Goal: Contribute content: Add original content to the website for others to see

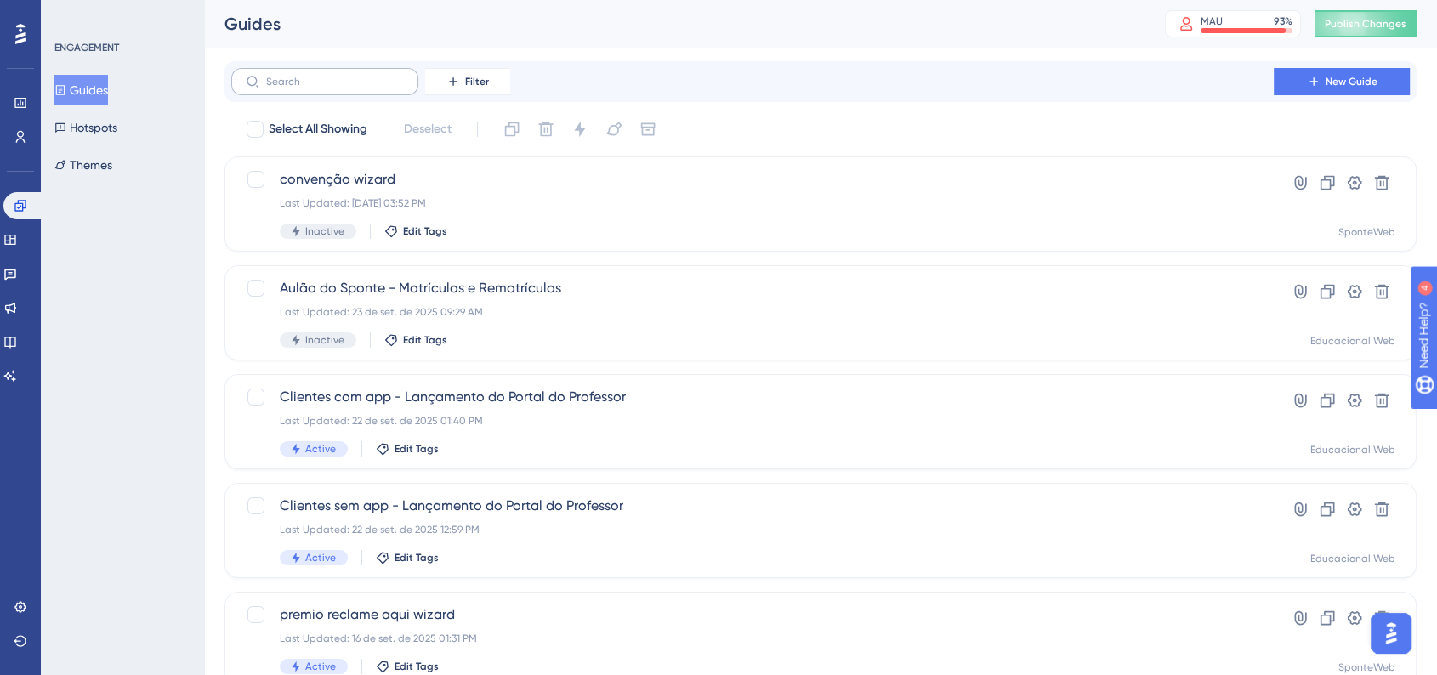
click at [333, 93] on label at bounding box center [324, 81] width 187 height 27
click at [333, 88] on input "text" at bounding box center [335, 82] width 138 height 12
click at [17, 349] on link at bounding box center [10, 341] width 14 height 27
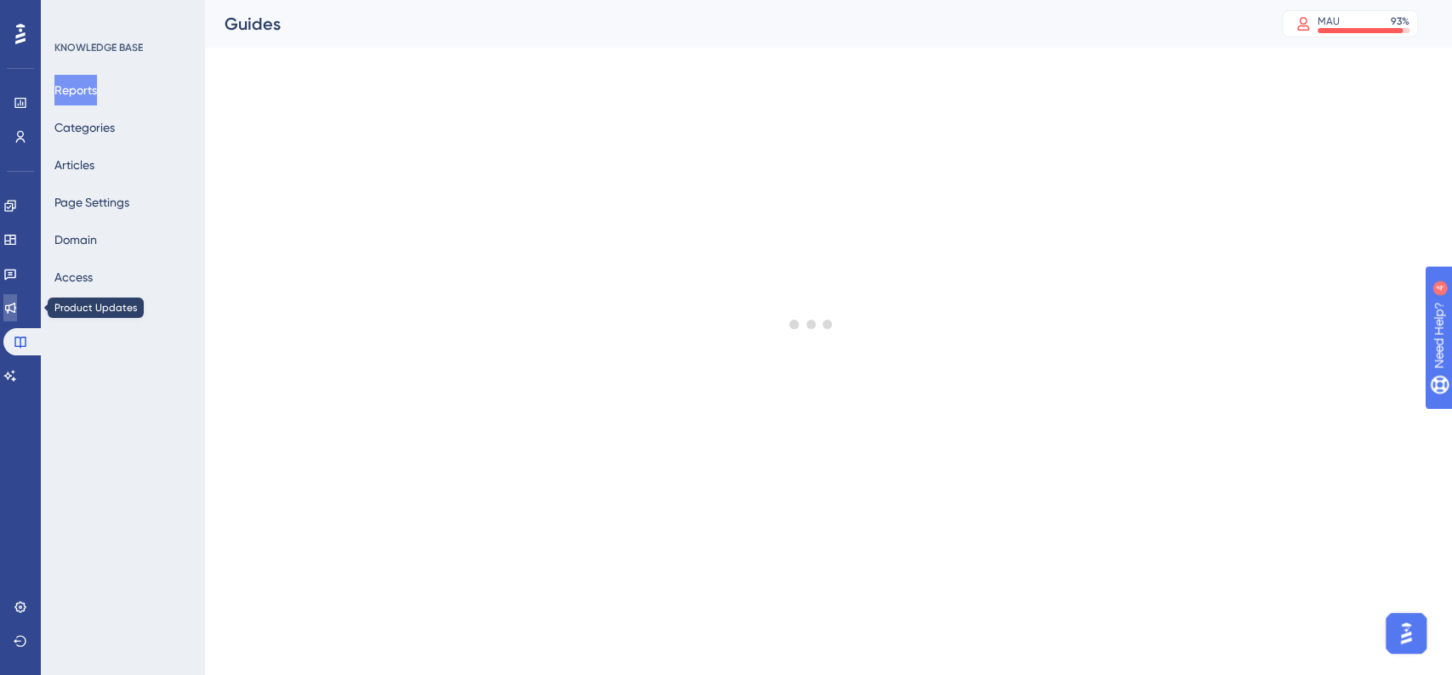
click at [17, 314] on icon at bounding box center [10, 308] width 14 height 14
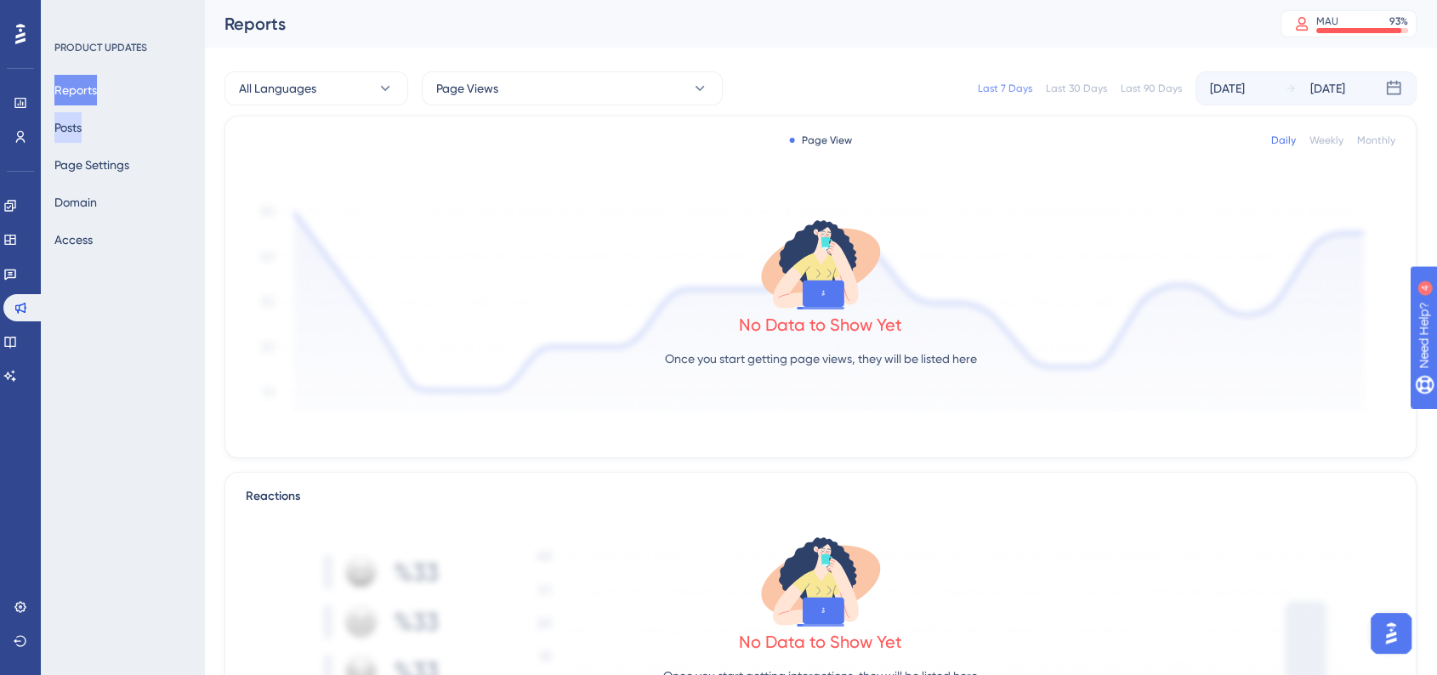
click at [82, 134] on button "Posts" at bounding box center [67, 127] width 27 height 31
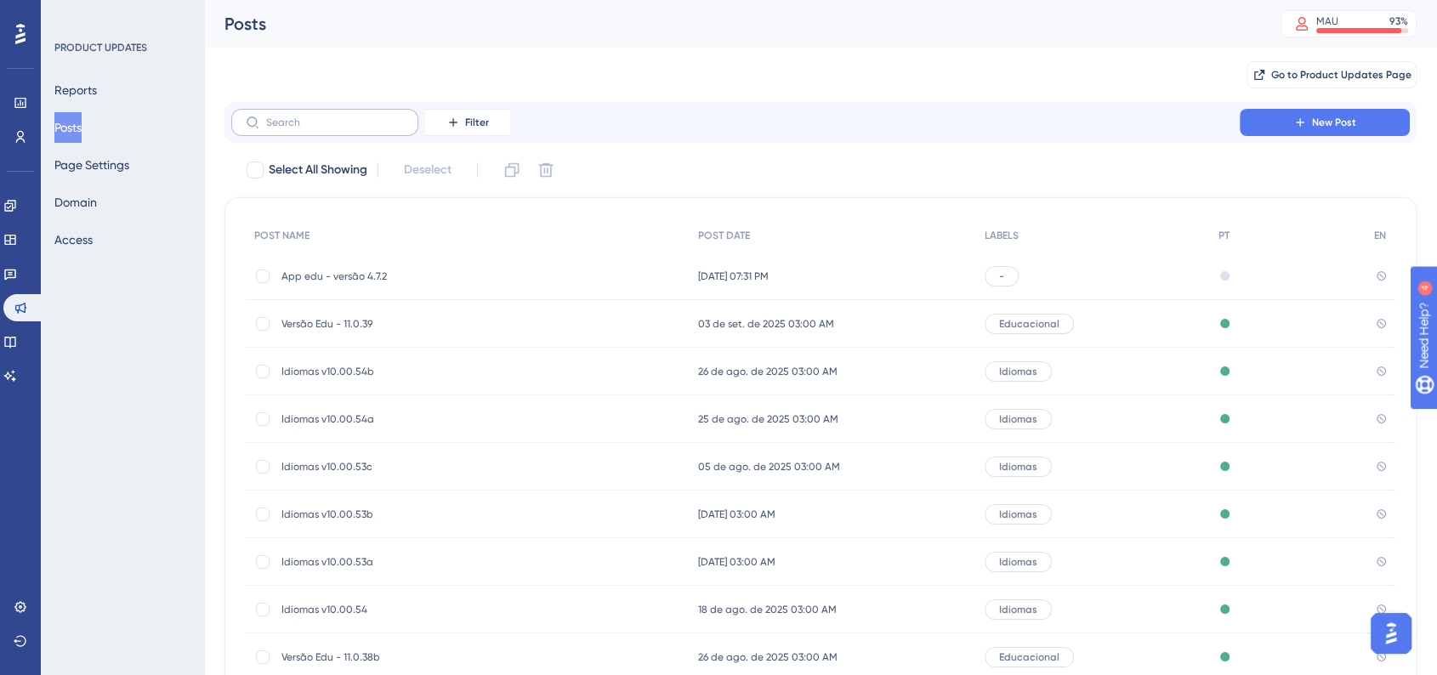
click at [293, 129] on label at bounding box center [324, 122] width 187 height 27
click at [293, 128] on input "text" at bounding box center [335, 123] width 138 height 12
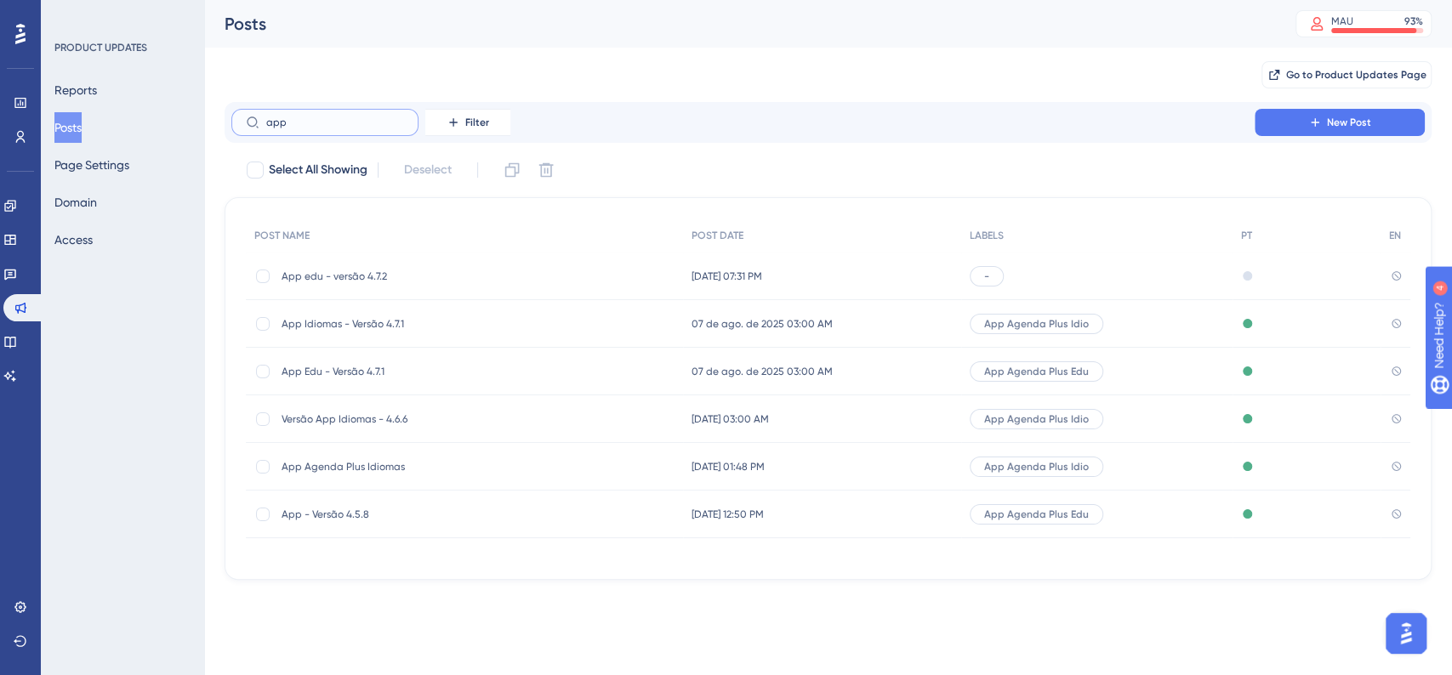
type input "app"
click at [368, 367] on span "App Edu - Versão 4.7.1" at bounding box center [417, 372] width 272 height 14
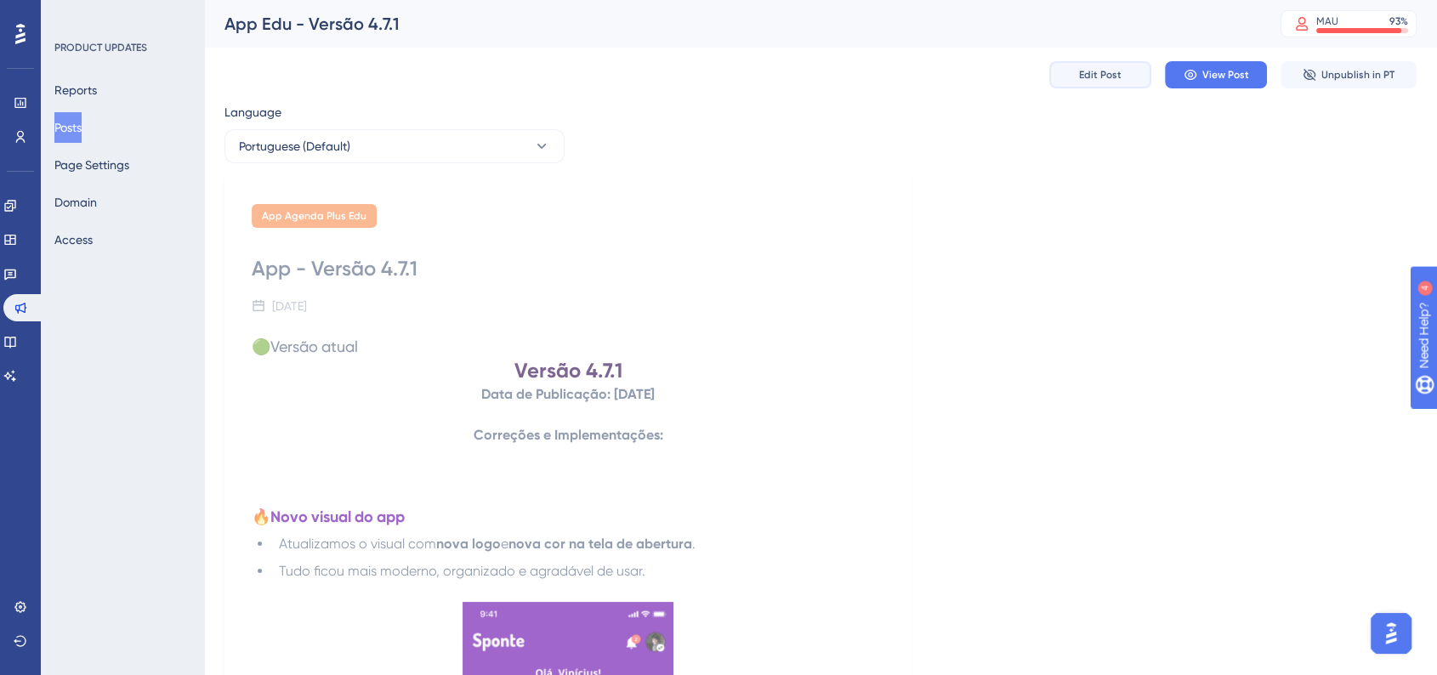
click at [1093, 65] on button "Edit Post" at bounding box center [1100, 74] width 102 height 27
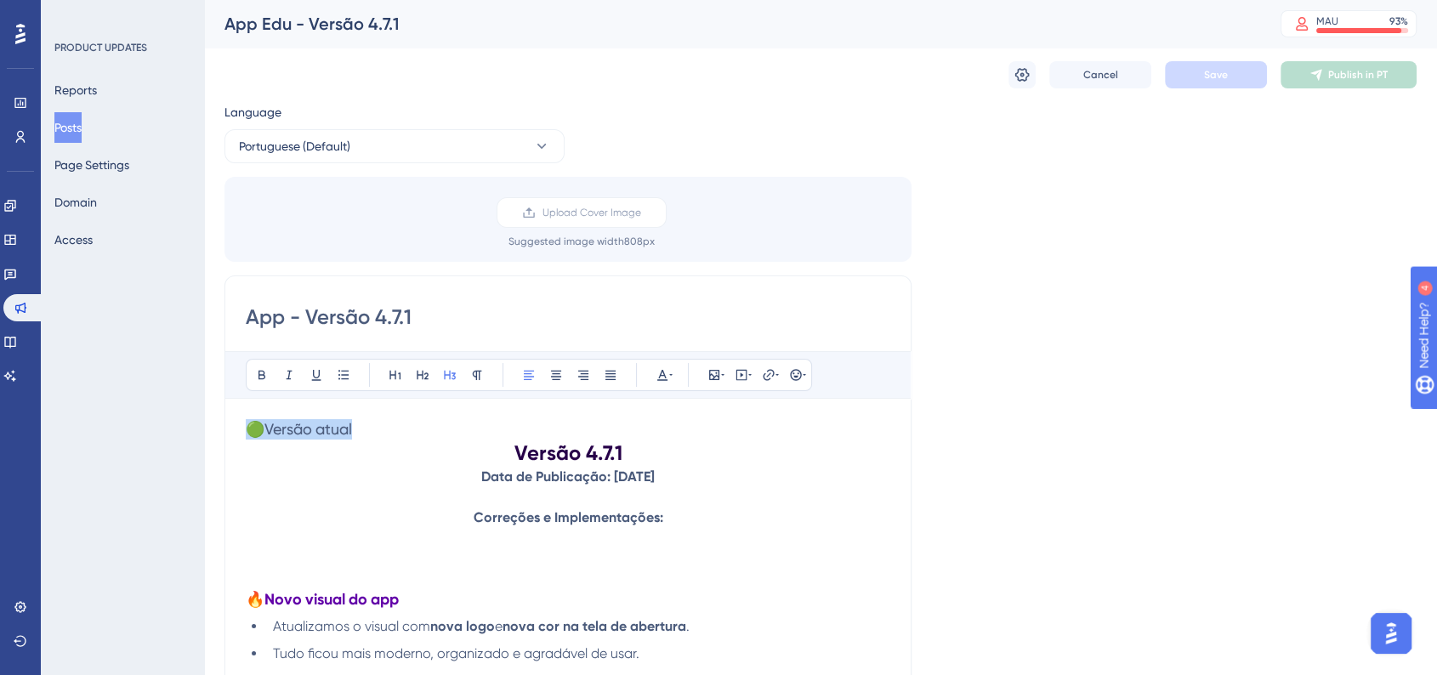
drag, startPoint x: 367, startPoint y: 426, endPoint x: 241, endPoint y: 429, distance: 126.7
click at [1246, 62] on button "Save" at bounding box center [1216, 74] width 102 height 27
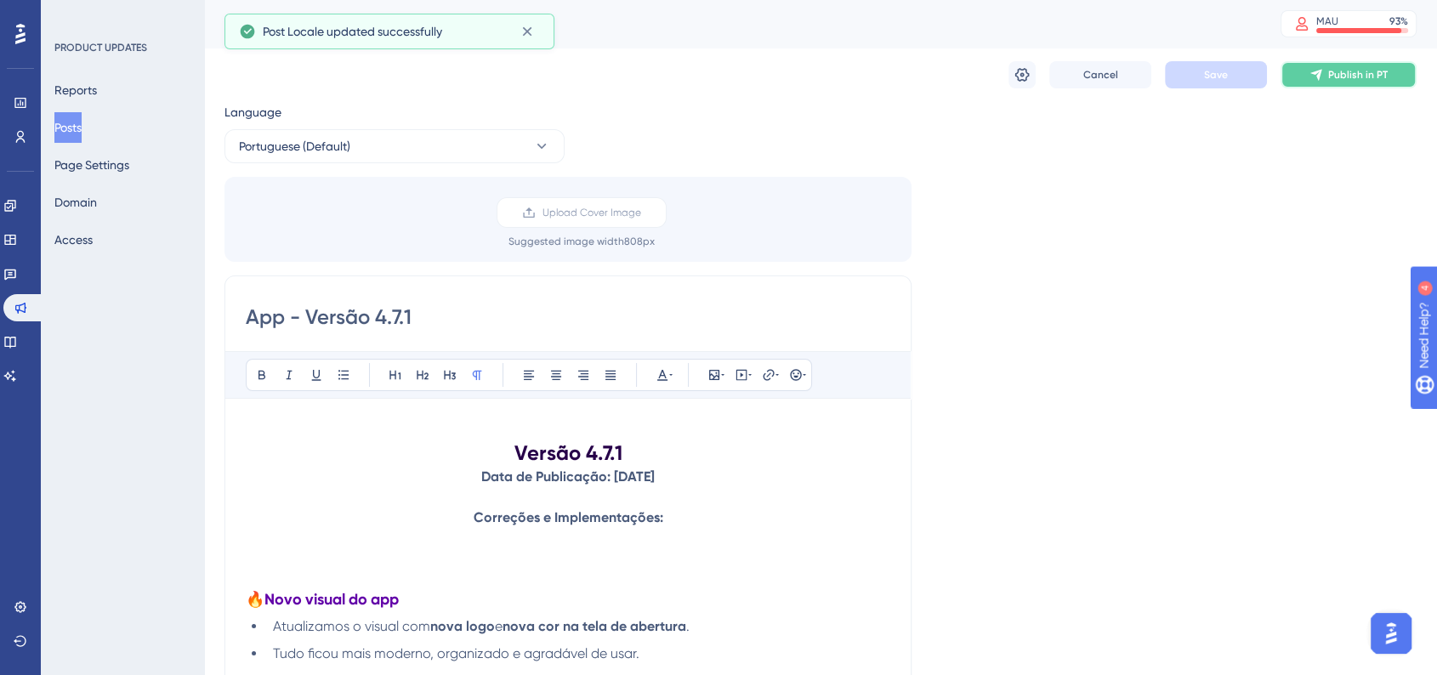
click at [1293, 79] on button "Publish in PT" at bounding box center [1349, 74] width 136 height 27
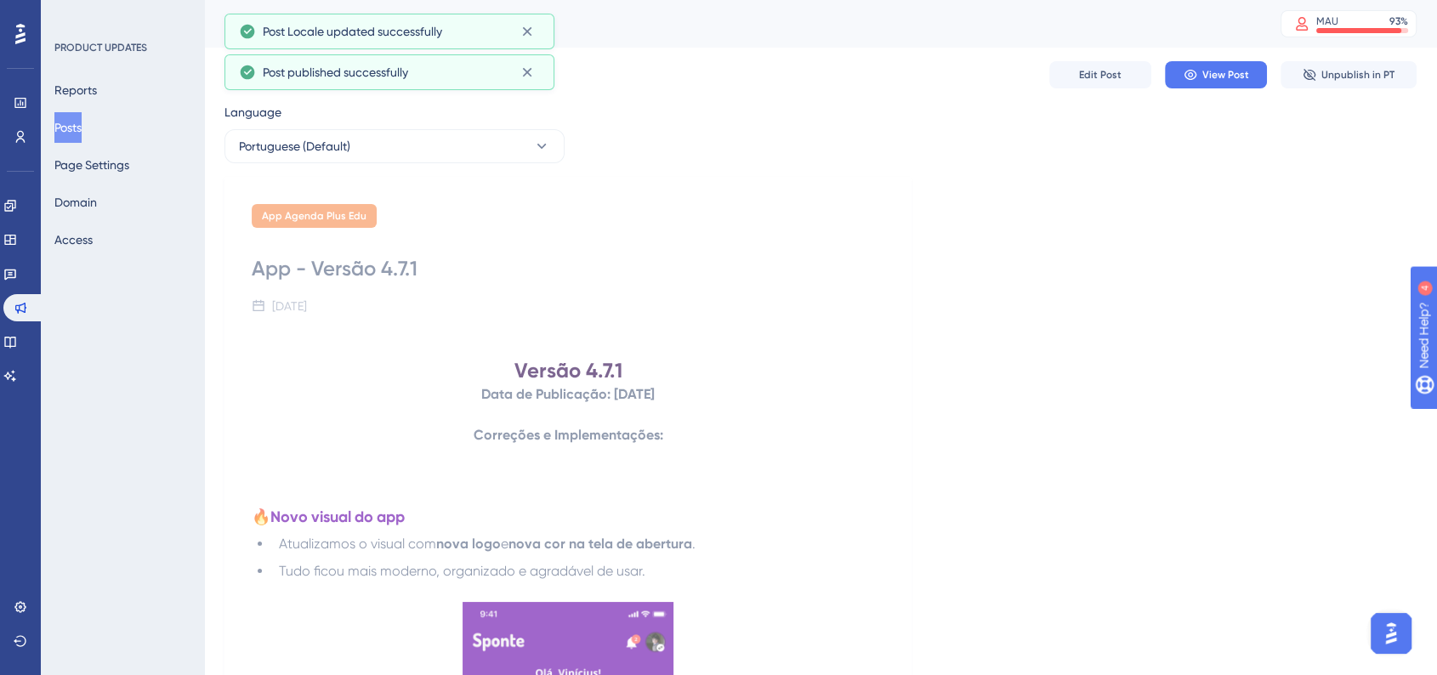
click at [82, 133] on button "Posts" at bounding box center [67, 127] width 27 height 31
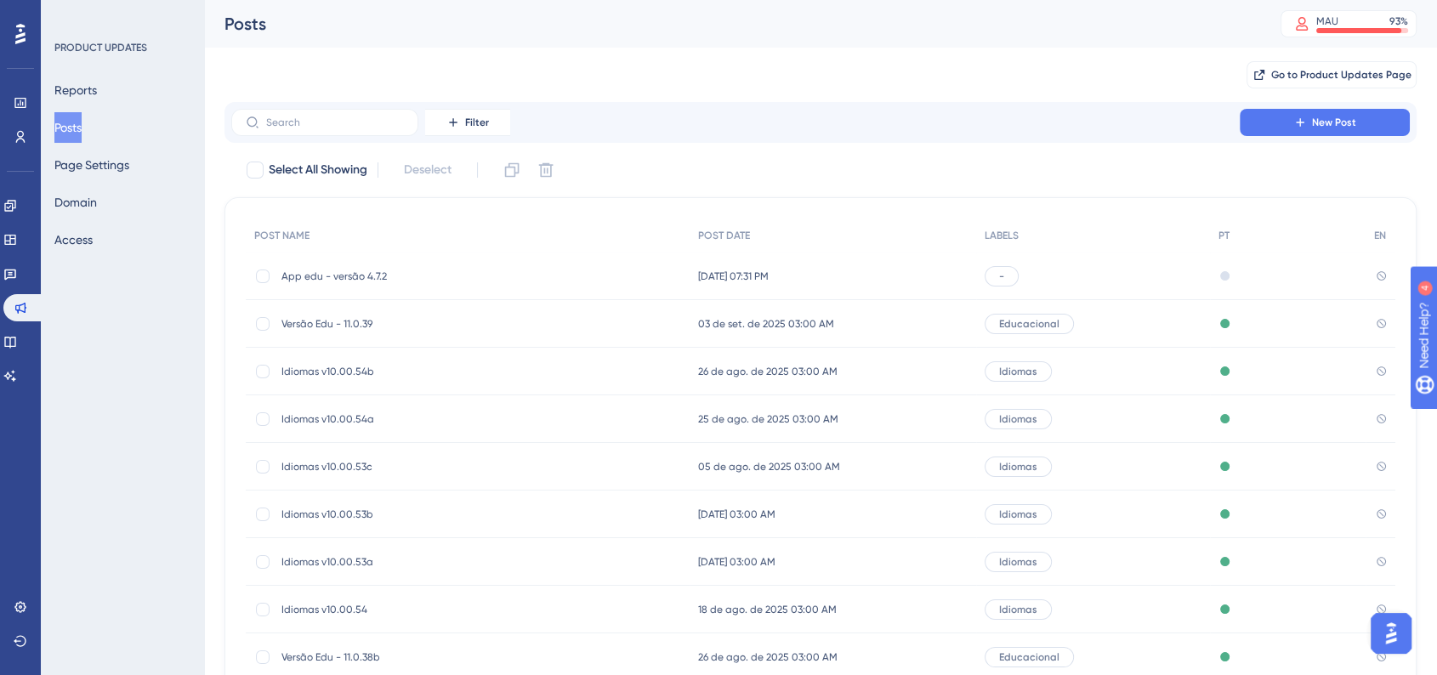
click at [374, 321] on span "Versão Edu - 11.0.39" at bounding box center [417, 324] width 272 height 14
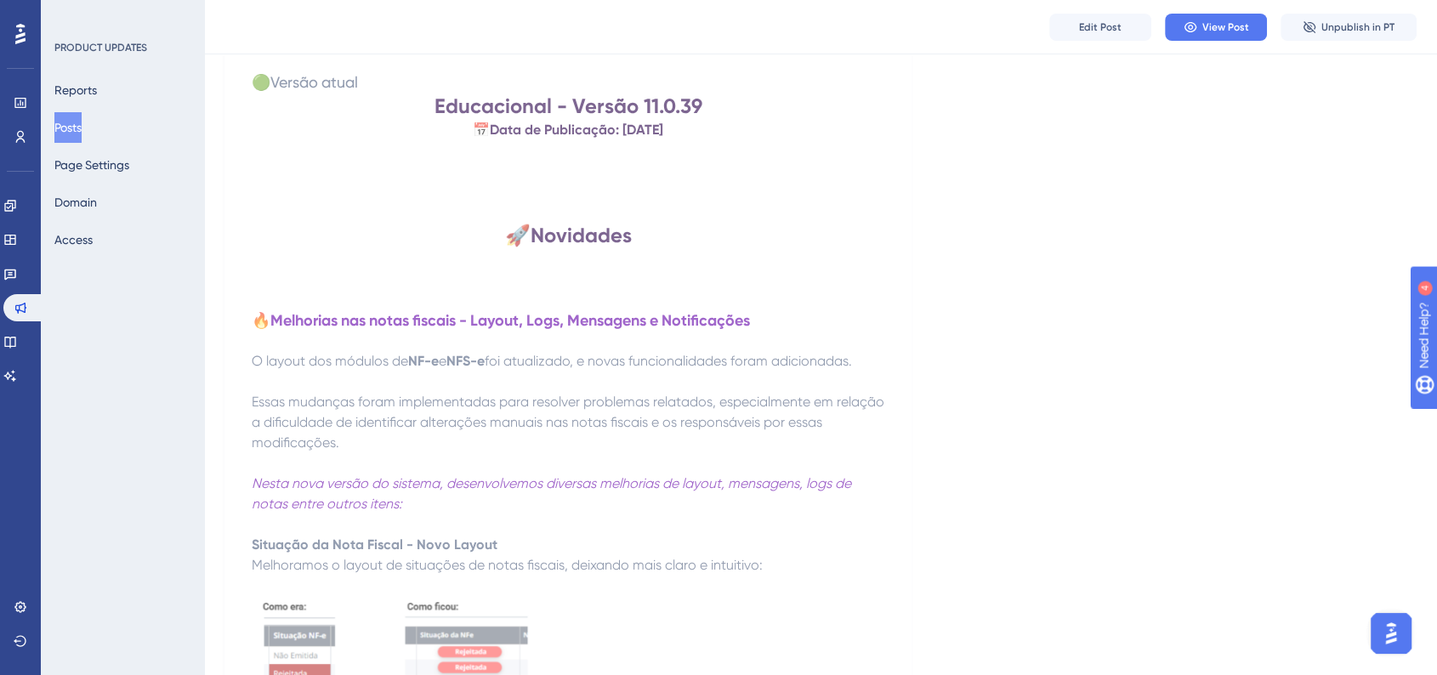
scroll to position [283, 0]
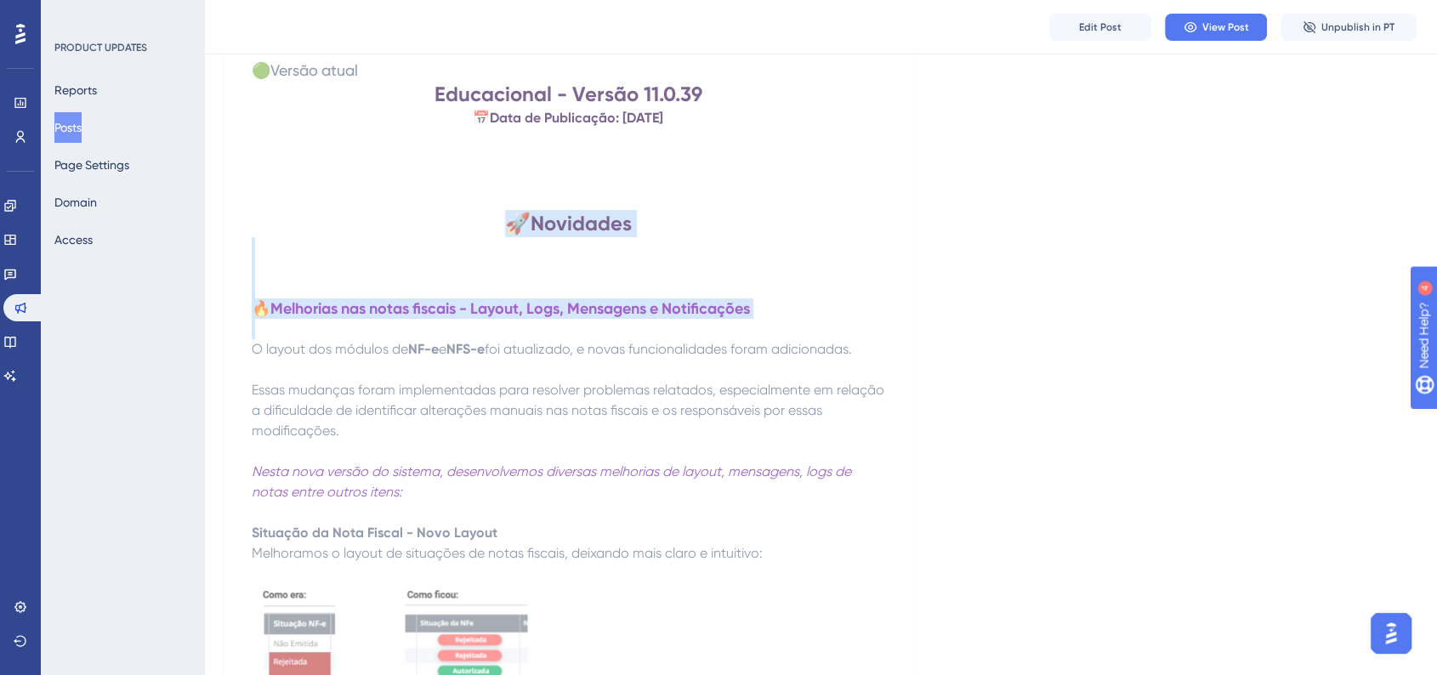
drag, startPoint x: 509, startPoint y: 226, endPoint x: 779, endPoint y: 324, distance: 286.8
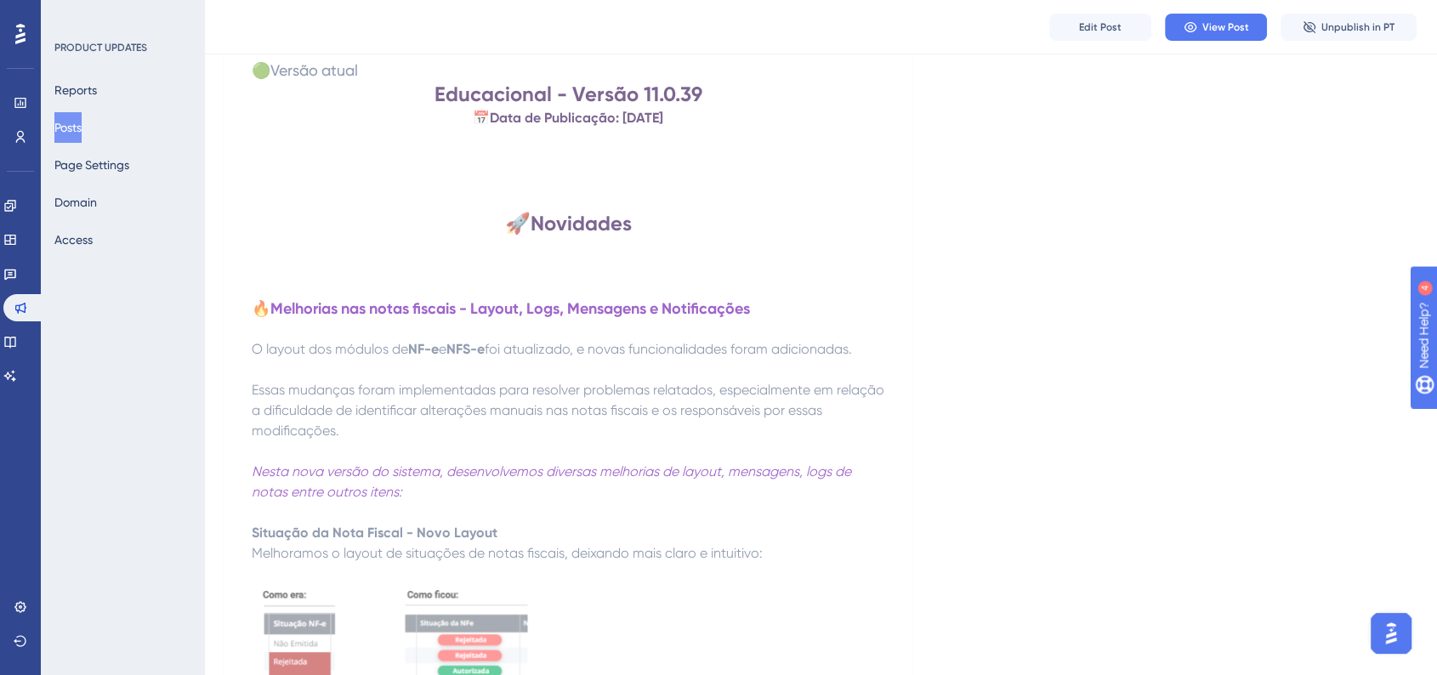
drag, startPoint x: 581, startPoint y: 190, endPoint x: 497, endPoint y: 215, distance: 88.0
click at [497, 215] on h1 "🚀 Novidades" at bounding box center [568, 223] width 633 height 27
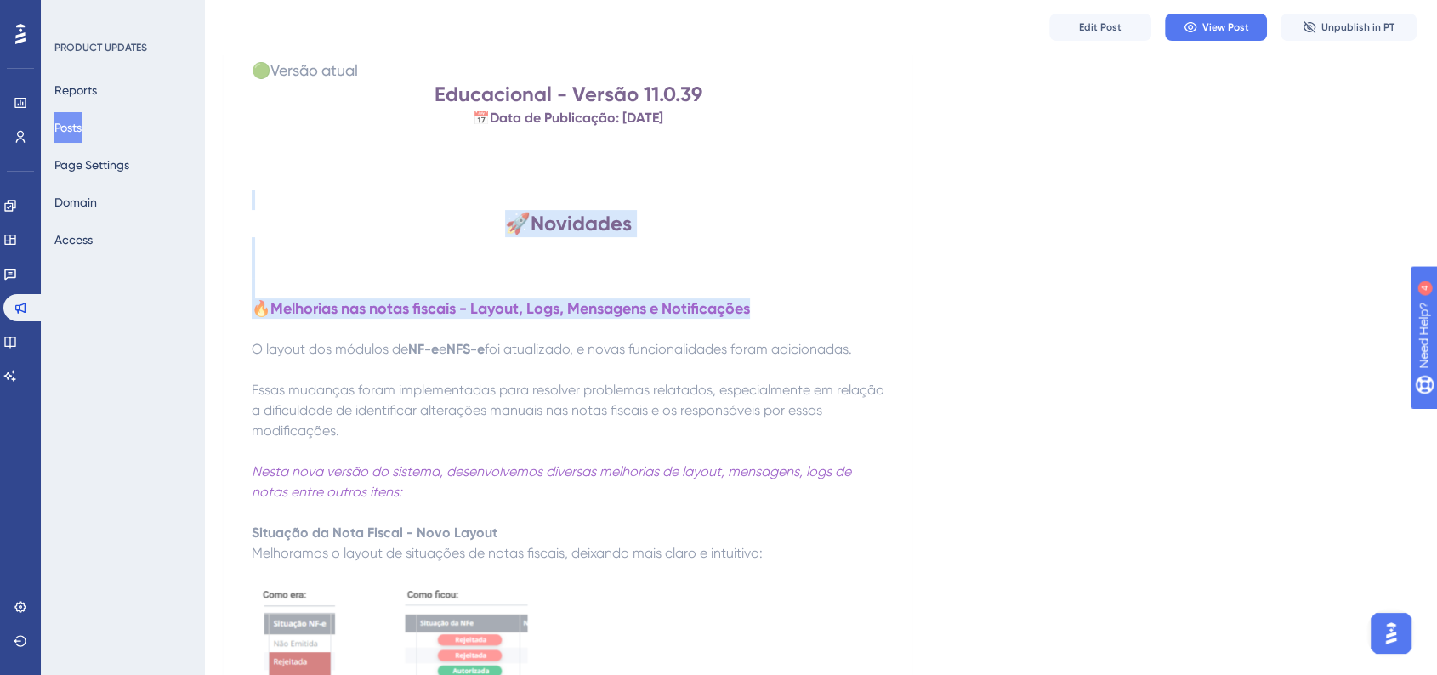
drag, startPoint x: 472, startPoint y: 202, endPoint x: 786, endPoint y: 298, distance: 328.2
copy div "🚀 Novidades 🔥Melhorias nas notas fiscais - Layout, Logs, Mensagens e Notificaçõ…"
click at [509, 241] on p at bounding box center [568, 247] width 633 height 20
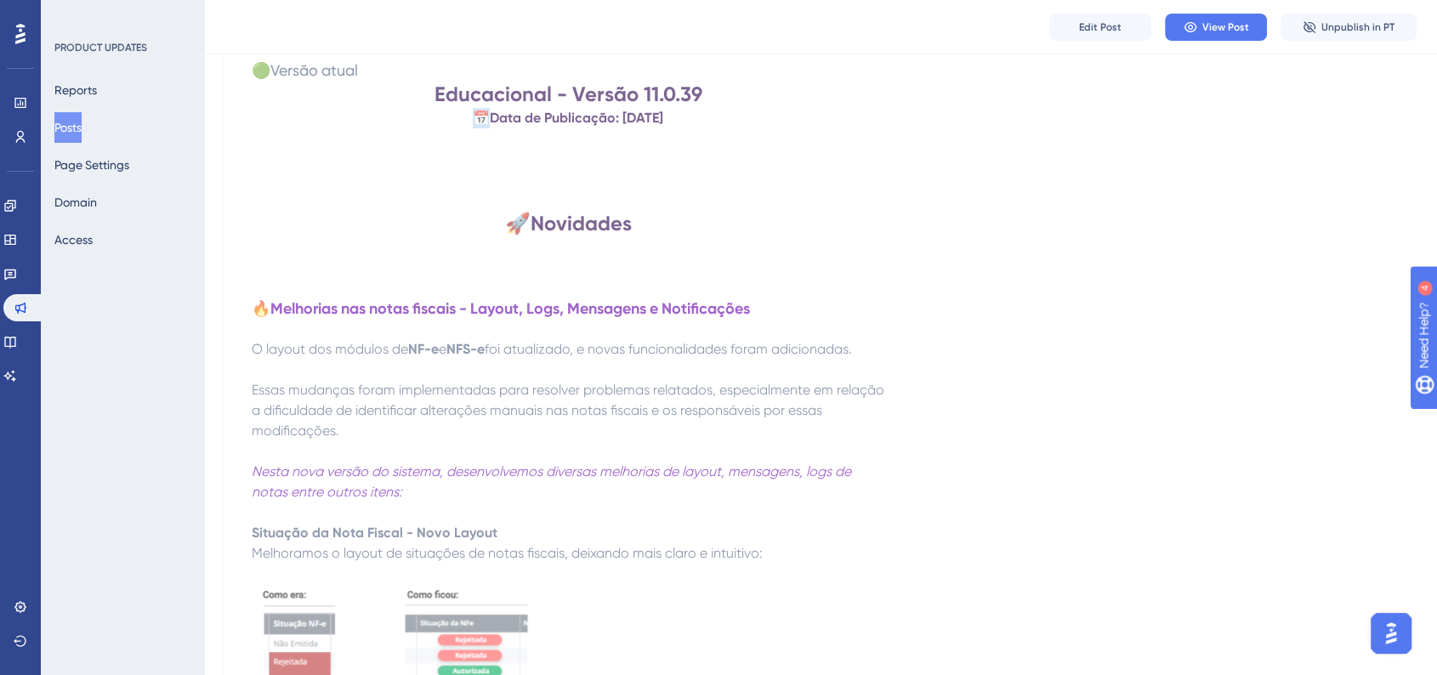
drag, startPoint x: 454, startPoint y: 116, endPoint x: 469, endPoint y: 116, distance: 15.3
click at [473, 116] on strong "📅" at bounding box center [481, 118] width 17 height 16
copy strong "📅"
